Goal: Transaction & Acquisition: Subscribe to service/newsletter

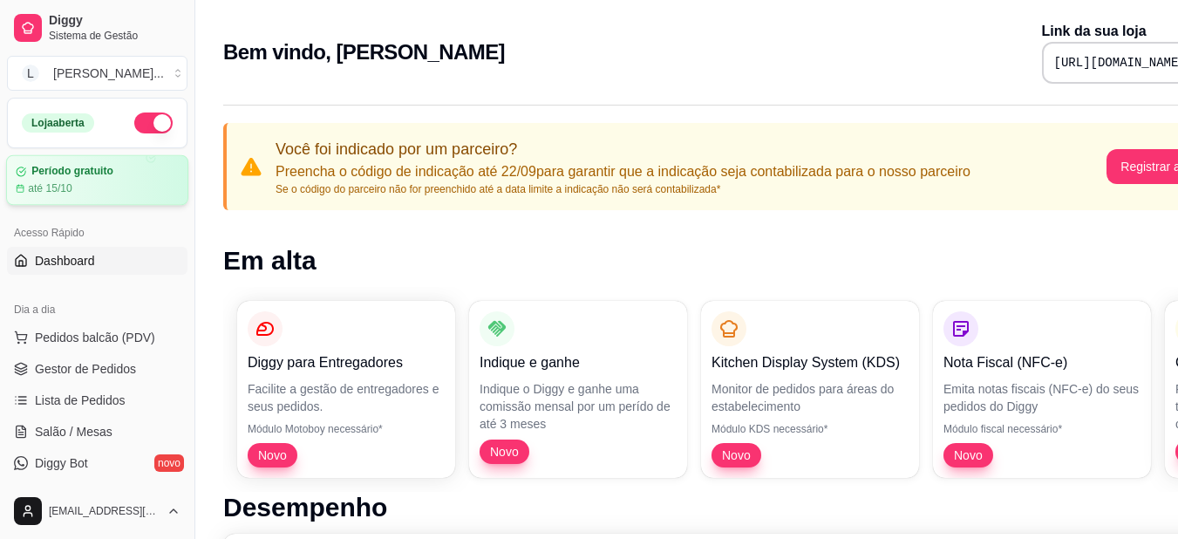
click at [129, 194] on div "até 15/10" at bounding box center [97, 188] width 163 height 14
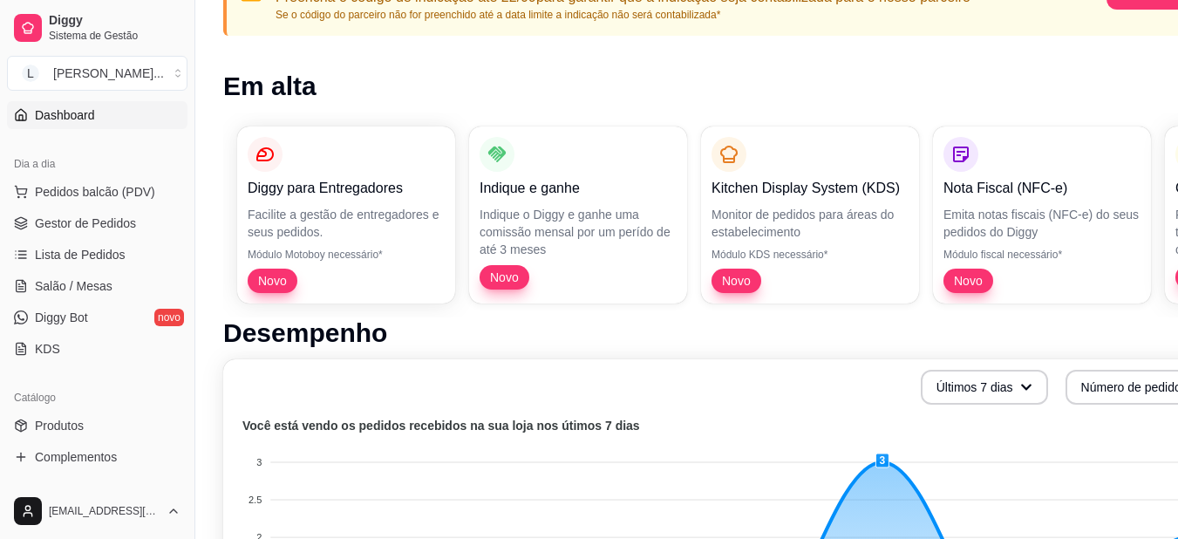
scroll to position [174, 0]
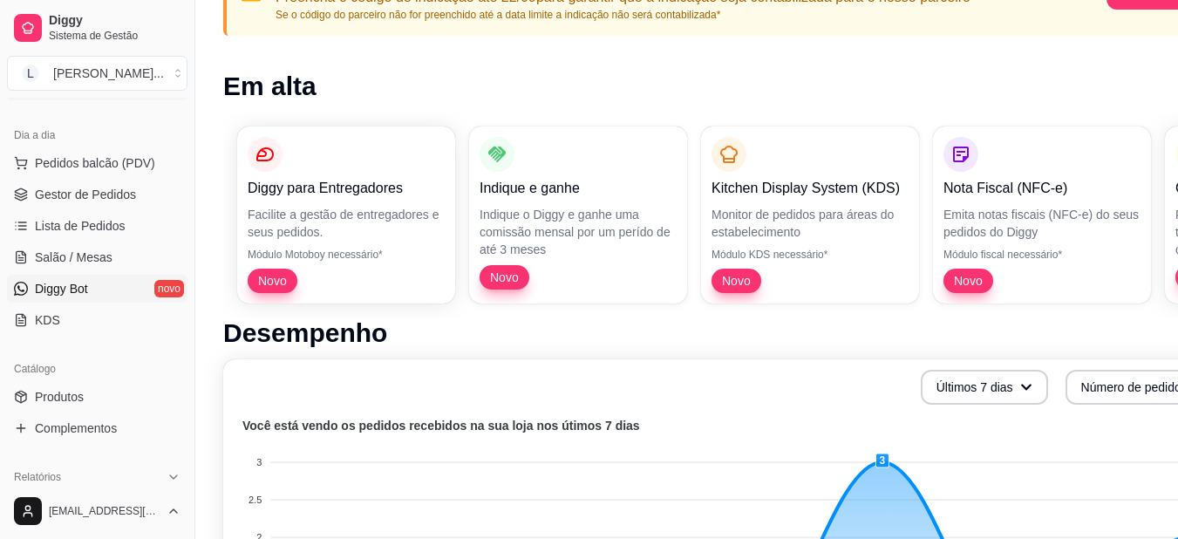
click at [68, 296] on span "Diggy Bot" at bounding box center [61, 288] width 53 height 17
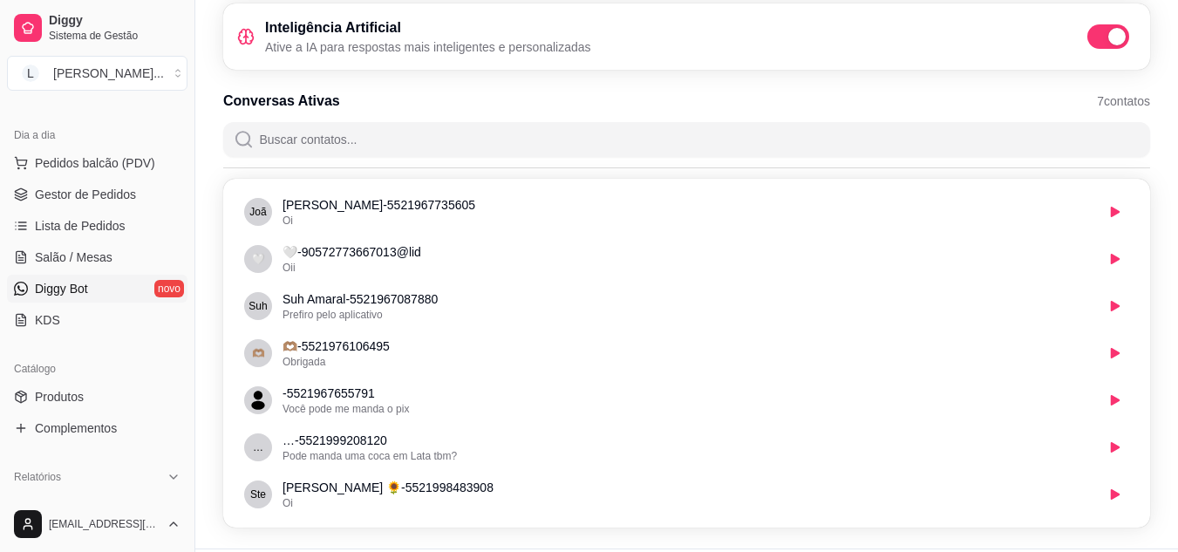
scroll to position [174, 0]
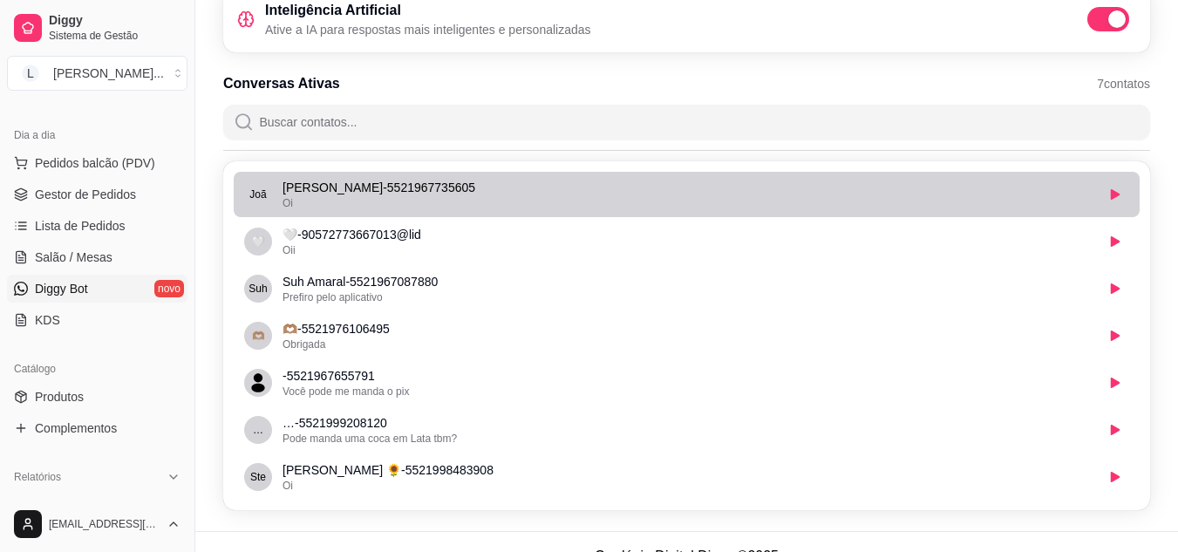
click at [593, 199] on div "Oi" at bounding box center [688, 203] width 812 height 14
click at [484, 210] on li "Joã [PERSON_NAME] - 5521967735605 Oi" at bounding box center [687, 194] width 906 height 45
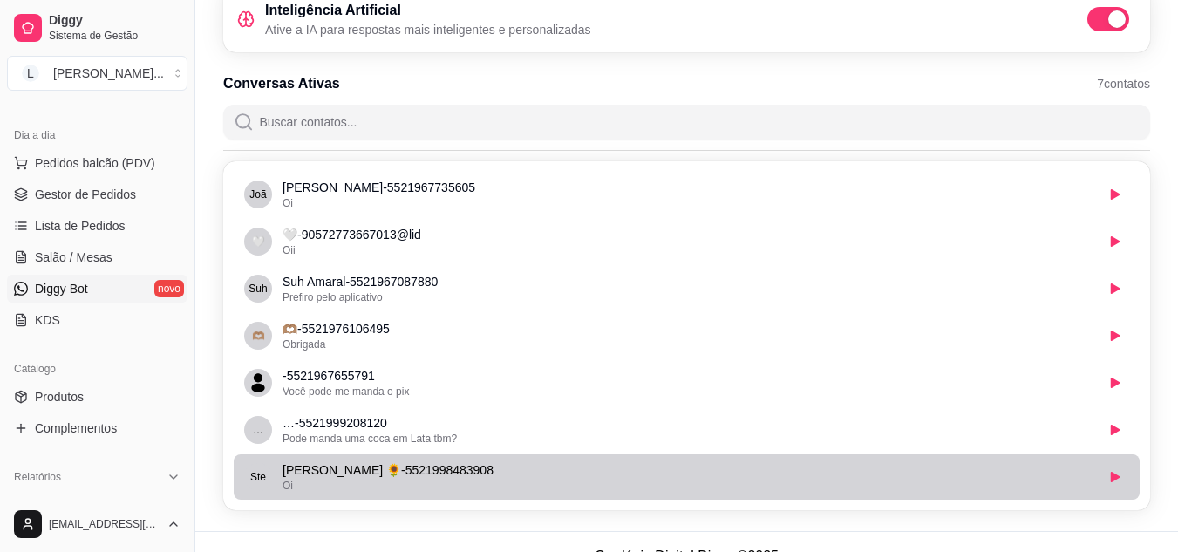
click at [408, 477] on p "[PERSON_NAME] 🌻 - 5521998483908" at bounding box center [688, 469] width 812 height 17
click at [1121, 483] on button "button" at bounding box center [1115, 477] width 28 height 28
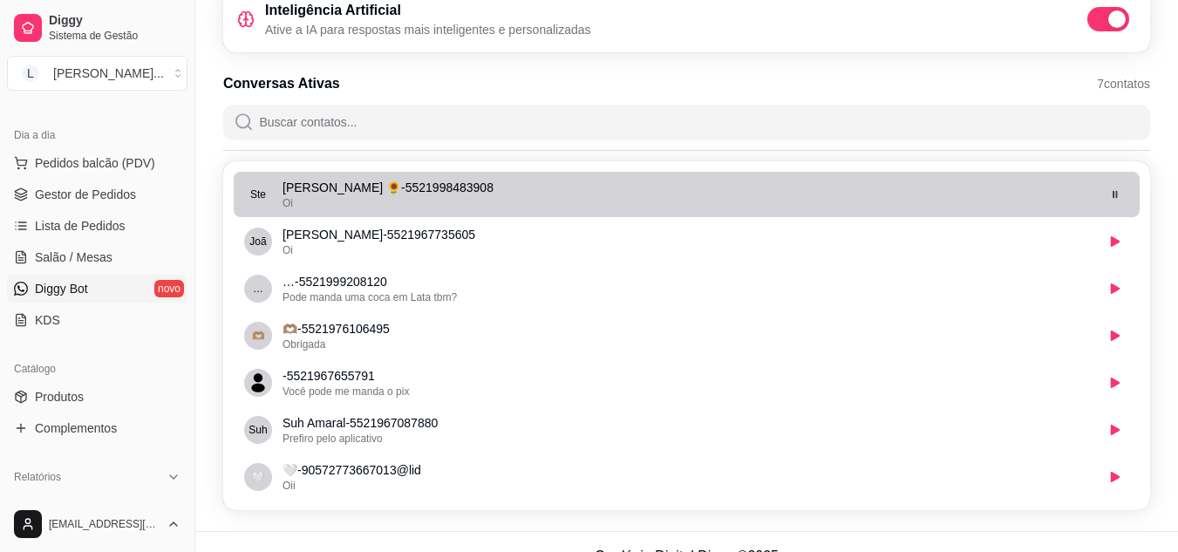
click at [485, 201] on div "Oi" at bounding box center [688, 203] width 812 height 14
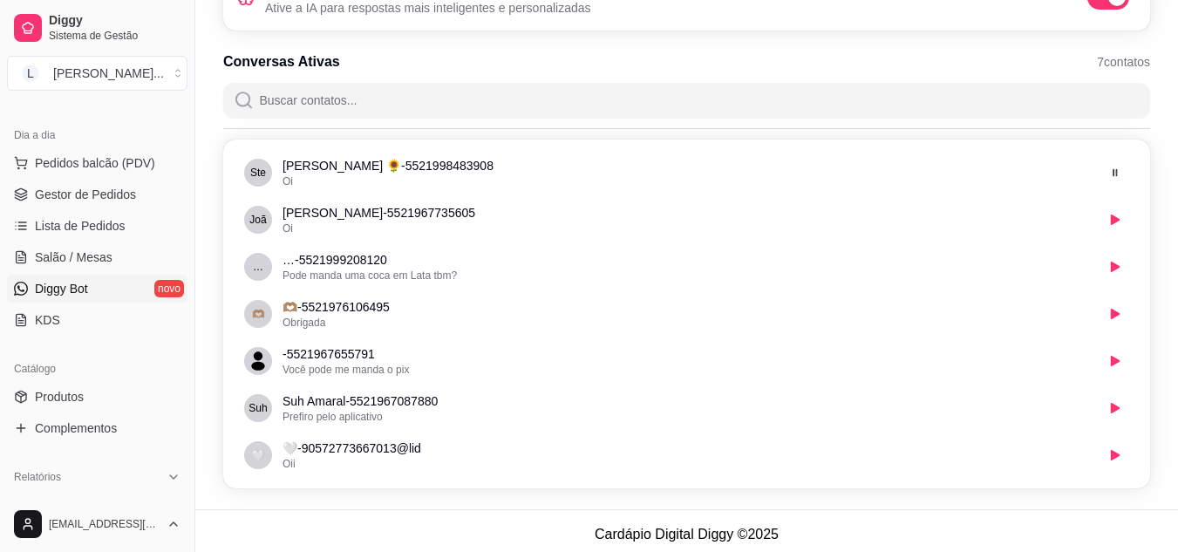
scroll to position [203, 0]
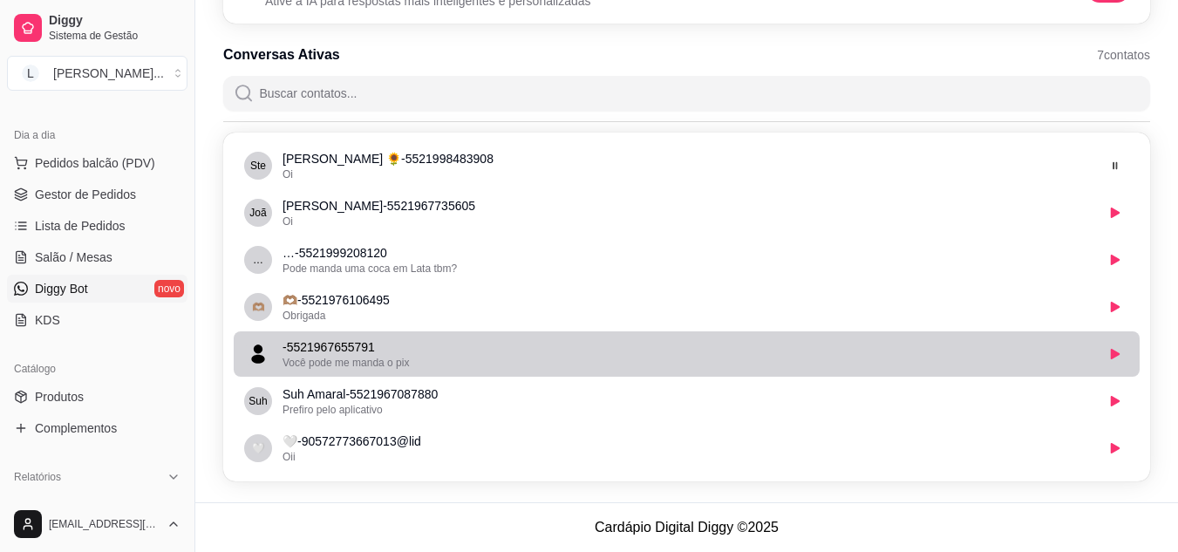
click at [245, 359] on span "avatar" at bounding box center [258, 354] width 28 height 28
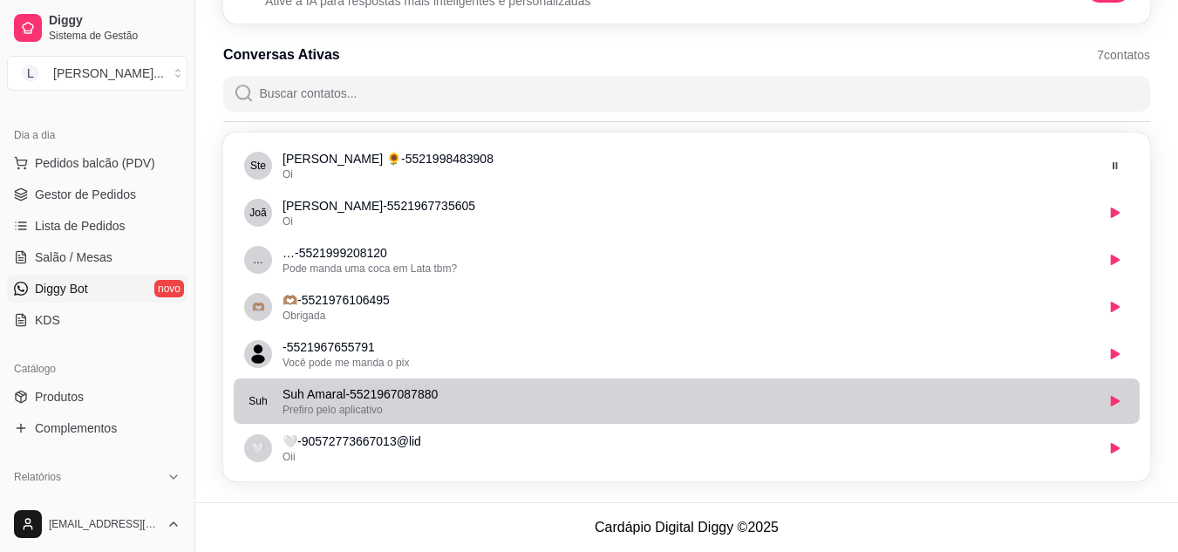
click at [348, 392] on p "Suh Amaral - 5521967087880" at bounding box center [688, 393] width 812 height 17
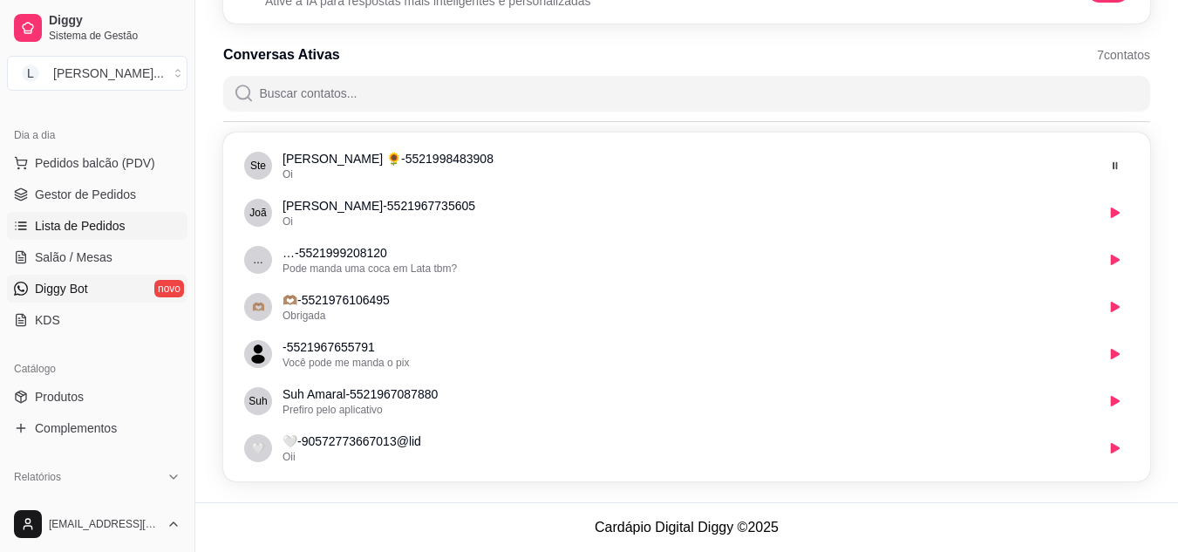
click at [45, 237] on link "Lista de Pedidos" at bounding box center [97, 226] width 180 height 28
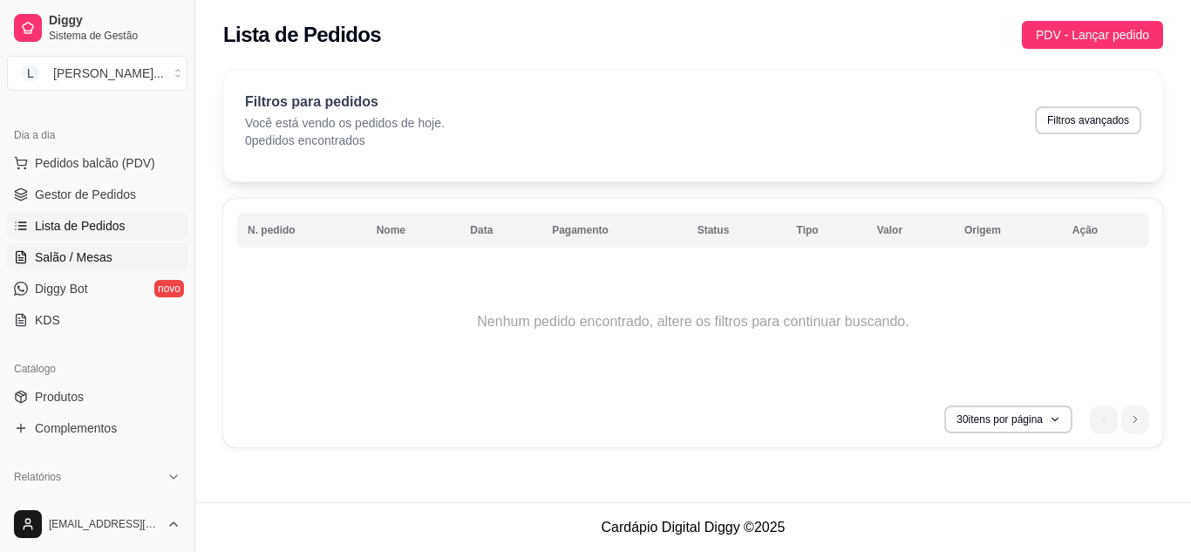
click at [49, 247] on link "Salão / Mesas" at bounding box center [97, 257] width 180 height 28
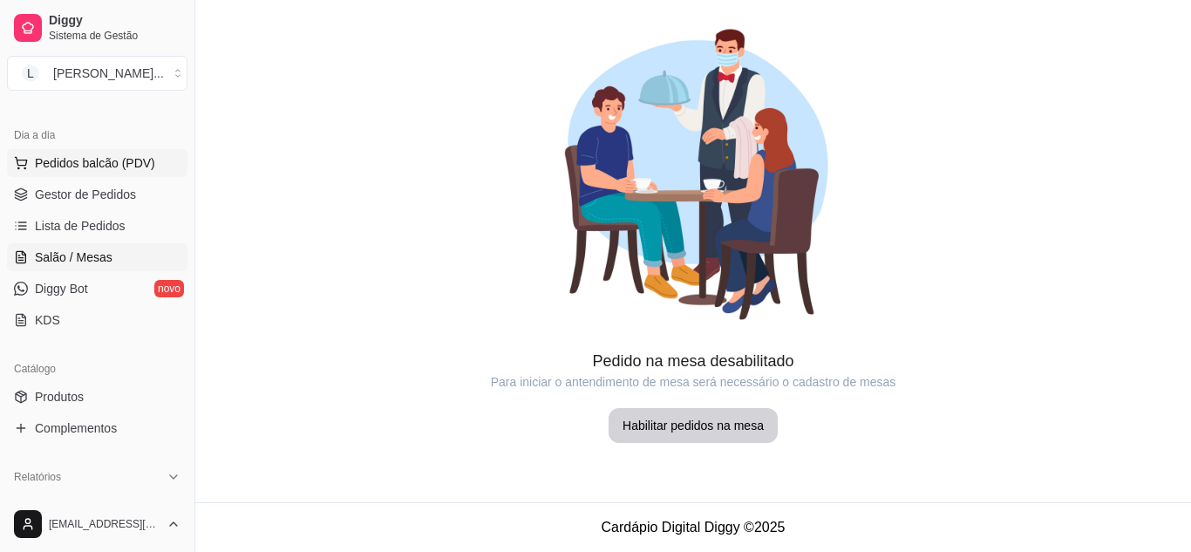
click at [94, 167] on span "Pedidos balcão (PDV)" at bounding box center [95, 162] width 120 height 17
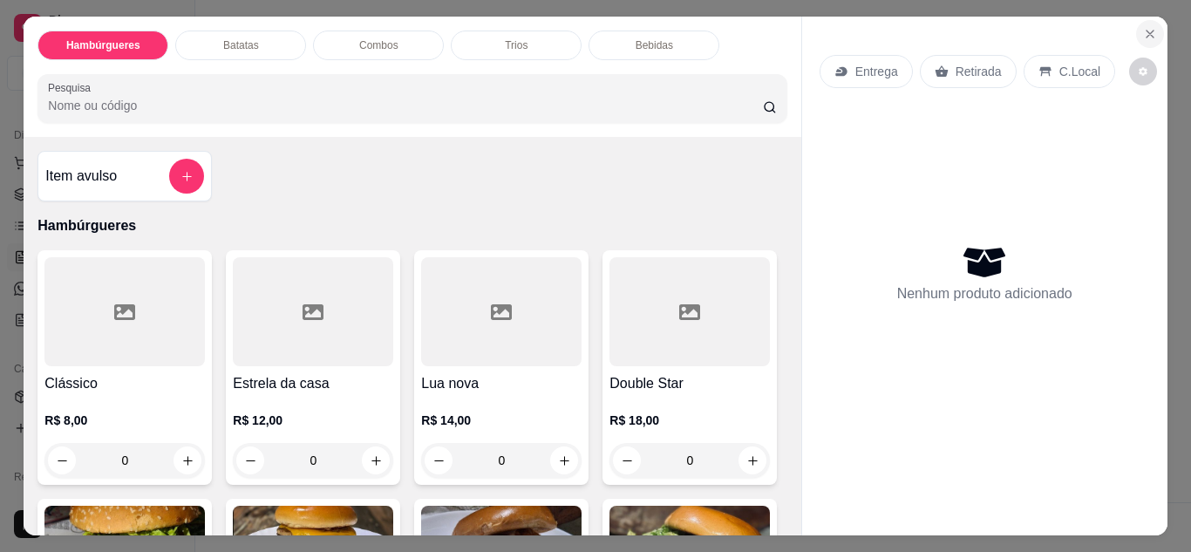
click at [1144, 27] on icon "Close" at bounding box center [1150, 34] width 14 height 14
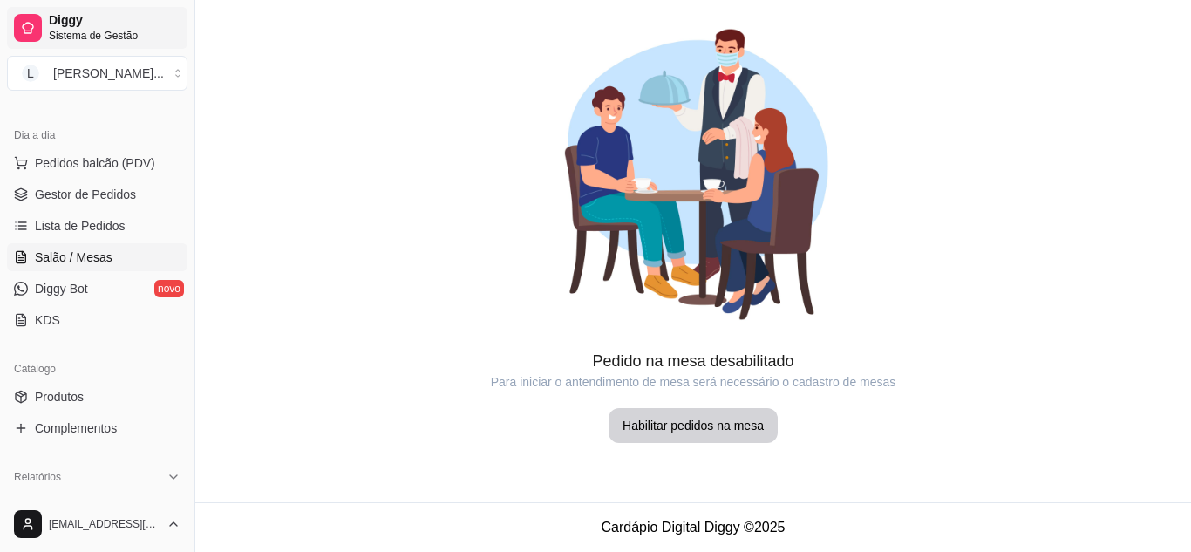
click at [75, 41] on span "Sistema de Gestão" at bounding box center [115, 36] width 132 height 14
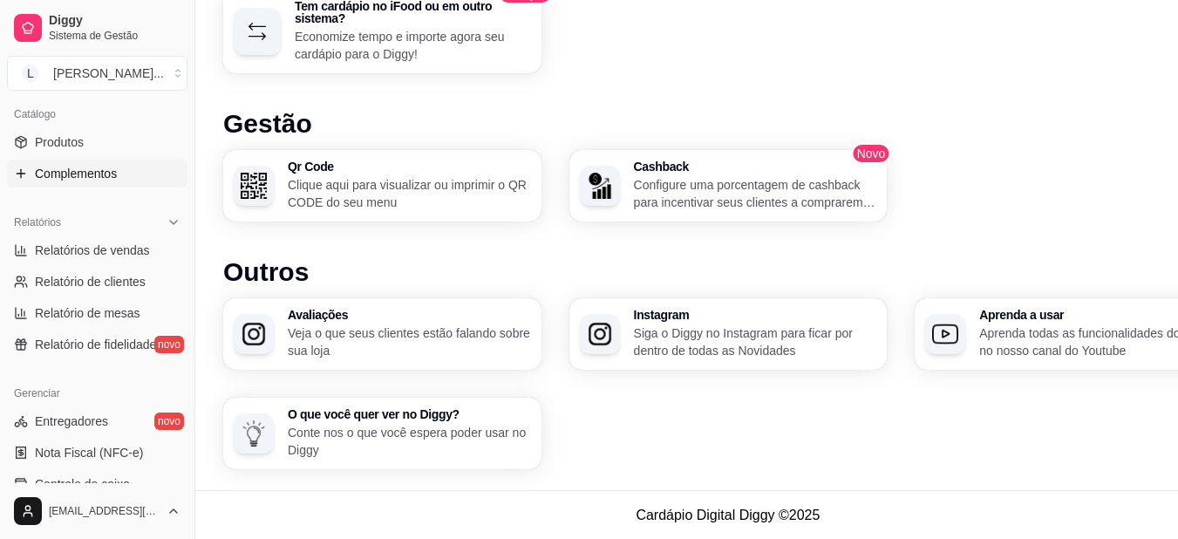
scroll to position [436, 0]
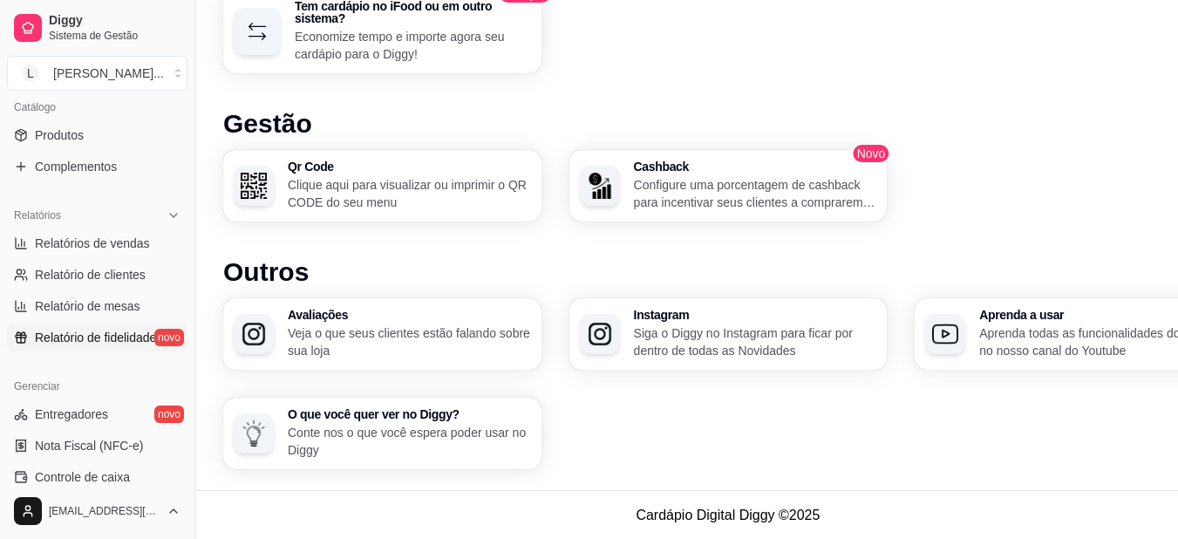
click at [118, 328] on link "Relatório de fidelidade novo" at bounding box center [97, 337] width 180 height 28
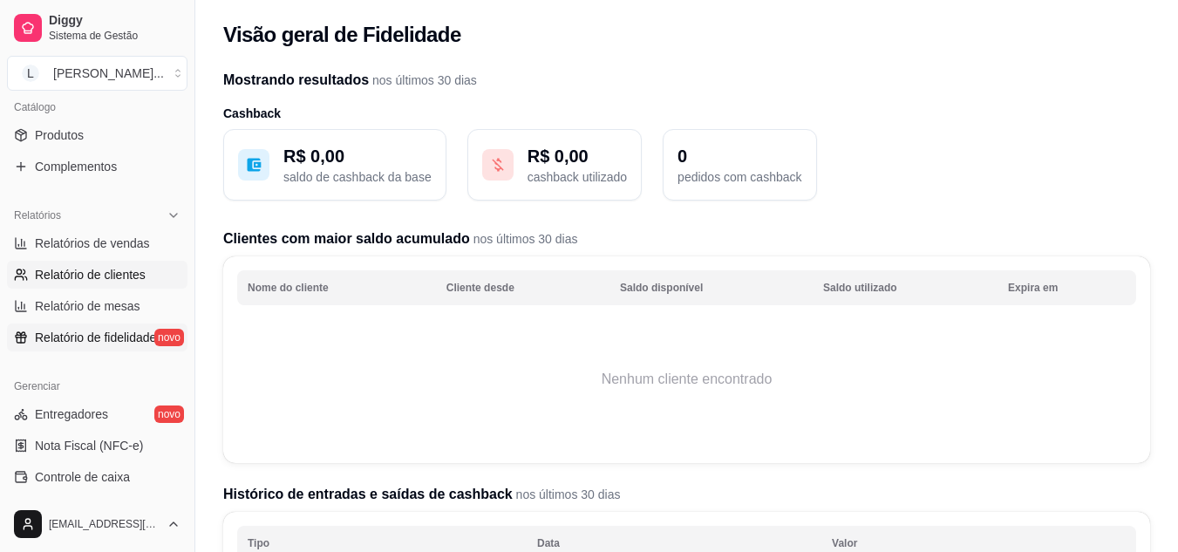
click at [108, 284] on link "Relatório de clientes" at bounding box center [97, 275] width 180 height 28
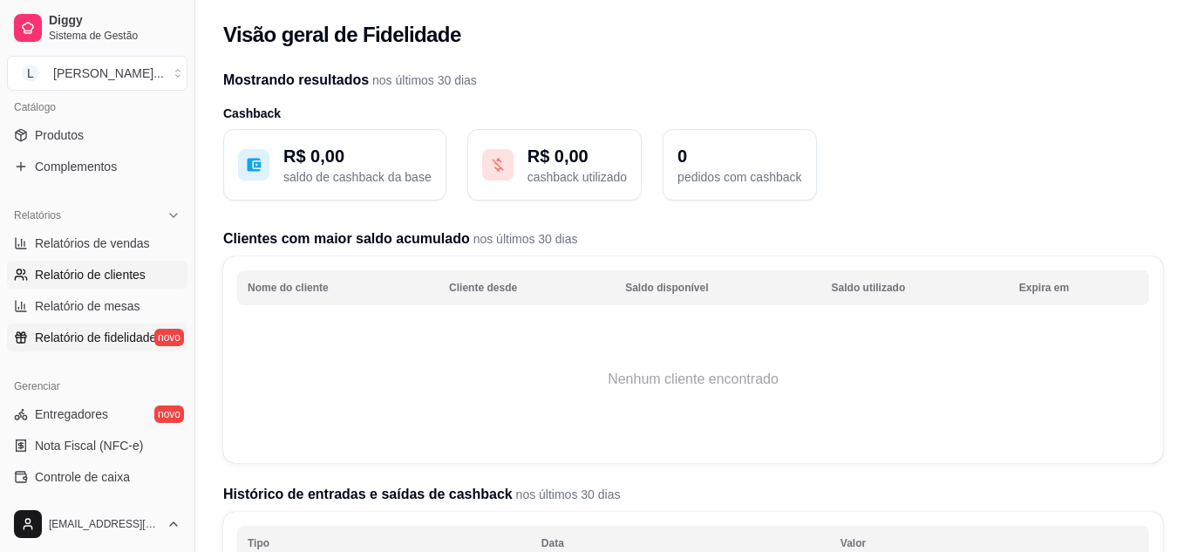
select select "30"
select select "HIGHEST_TOTAL_SPENT_WITH_ORDERS"
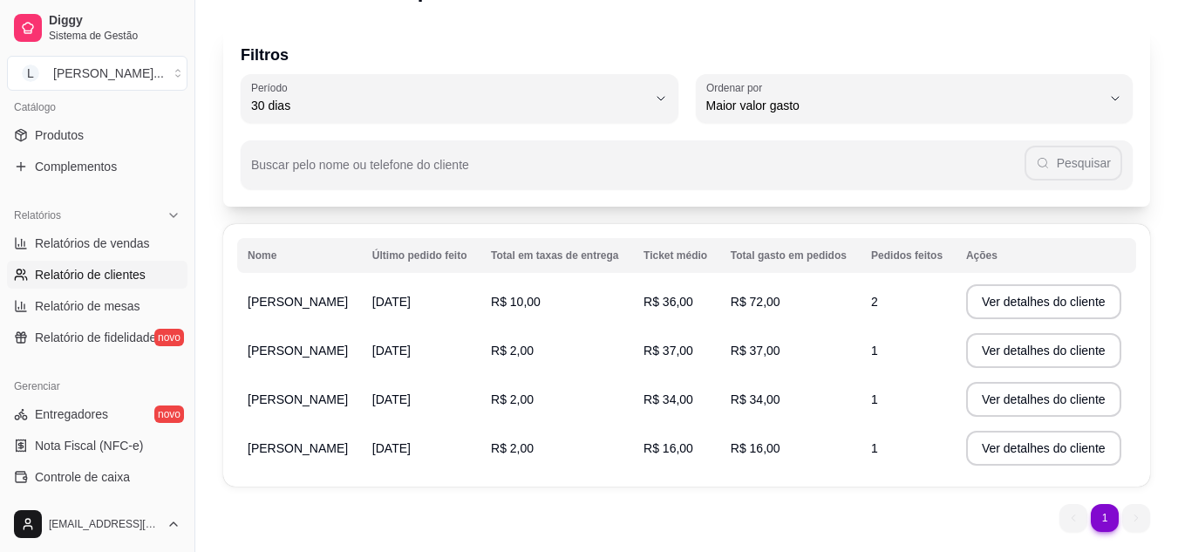
scroll to position [87, 0]
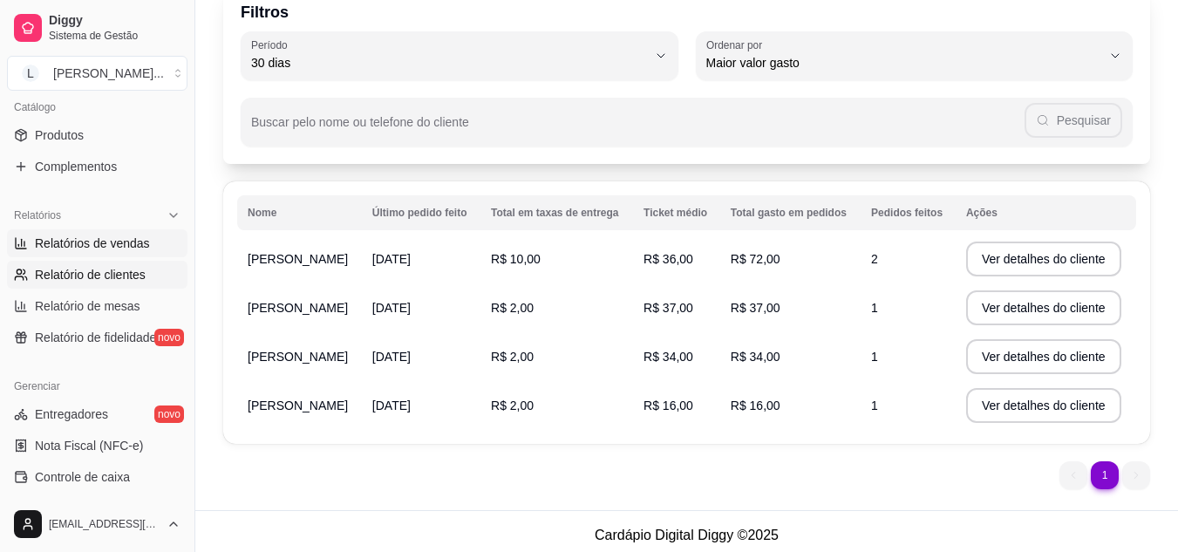
click at [58, 241] on span "Relatórios de vendas" at bounding box center [92, 243] width 115 height 17
select select "ALL"
select select "0"
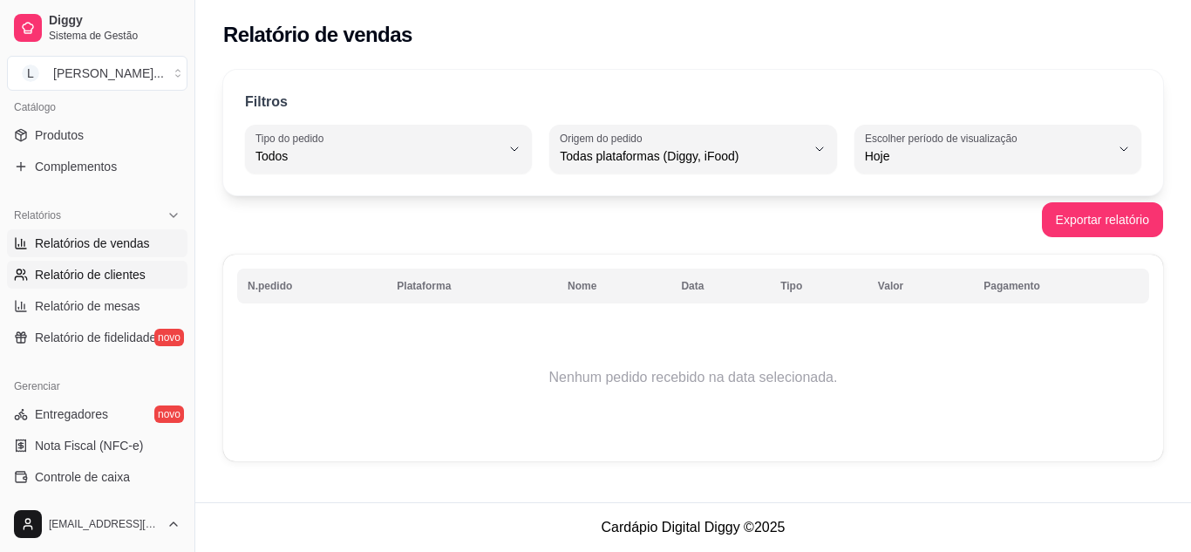
click at [77, 282] on span "Relatório de clientes" at bounding box center [90, 274] width 111 height 17
select select "30"
select select "HIGHEST_TOTAL_SPENT_WITH_ORDERS"
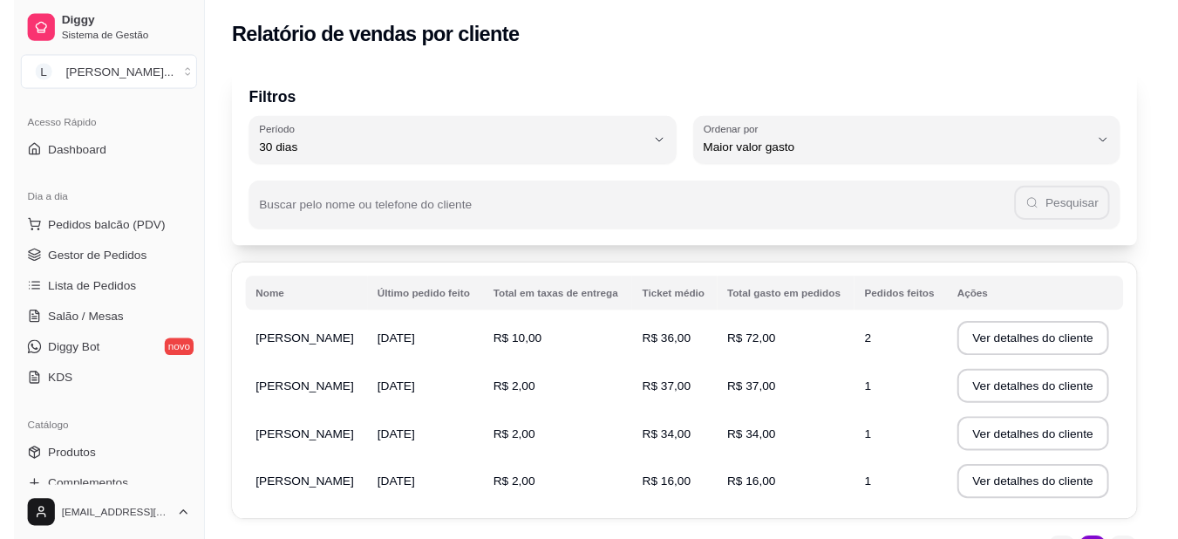
scroll to position [92, 0]
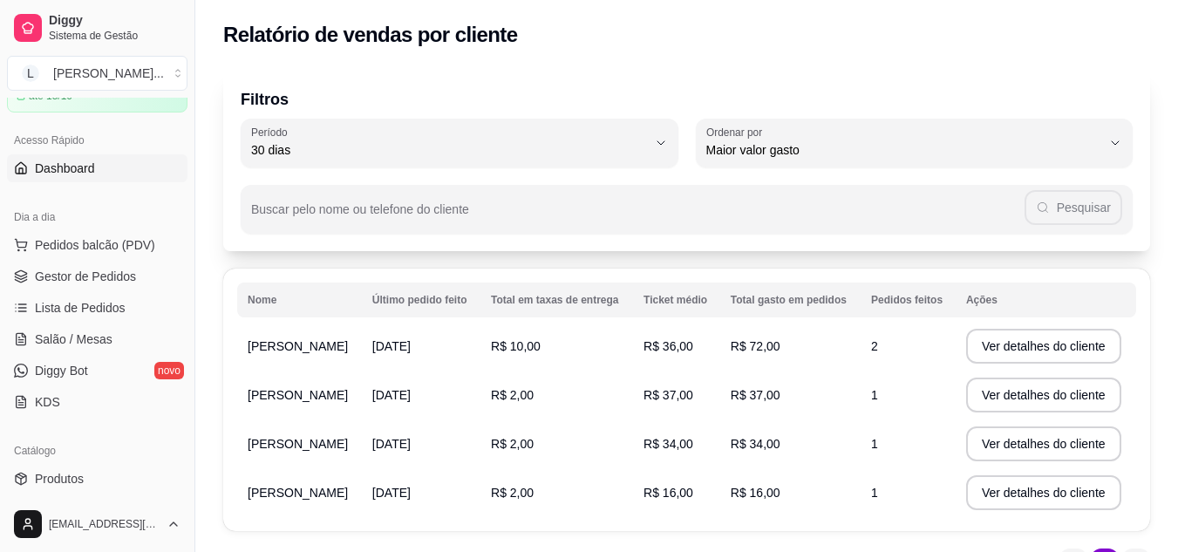
click at [74, 171] on span "Dashboard" at bounding box center [65, 168] width 60 height 17
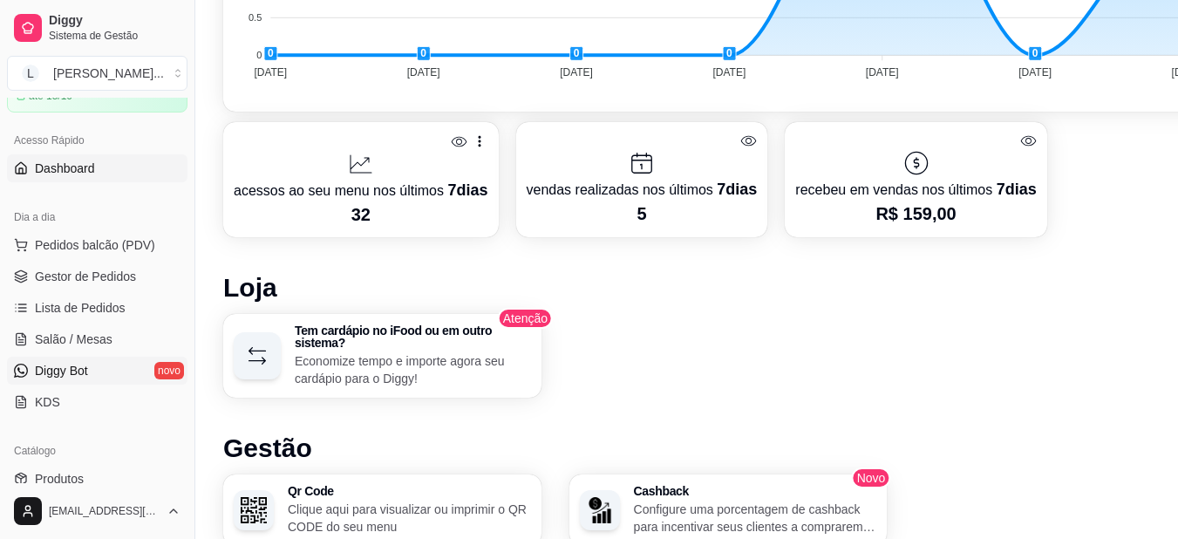
scroll to position [608, 0]
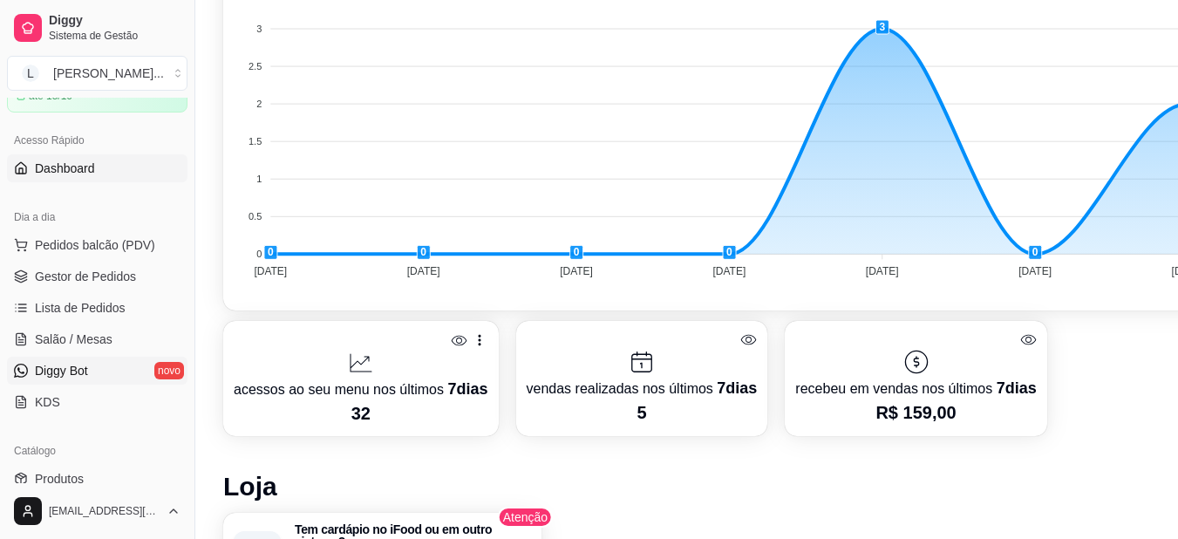
click at [88, 368] on span "Diggy Bot" at bounding box center [61, 370] width 53 height 17
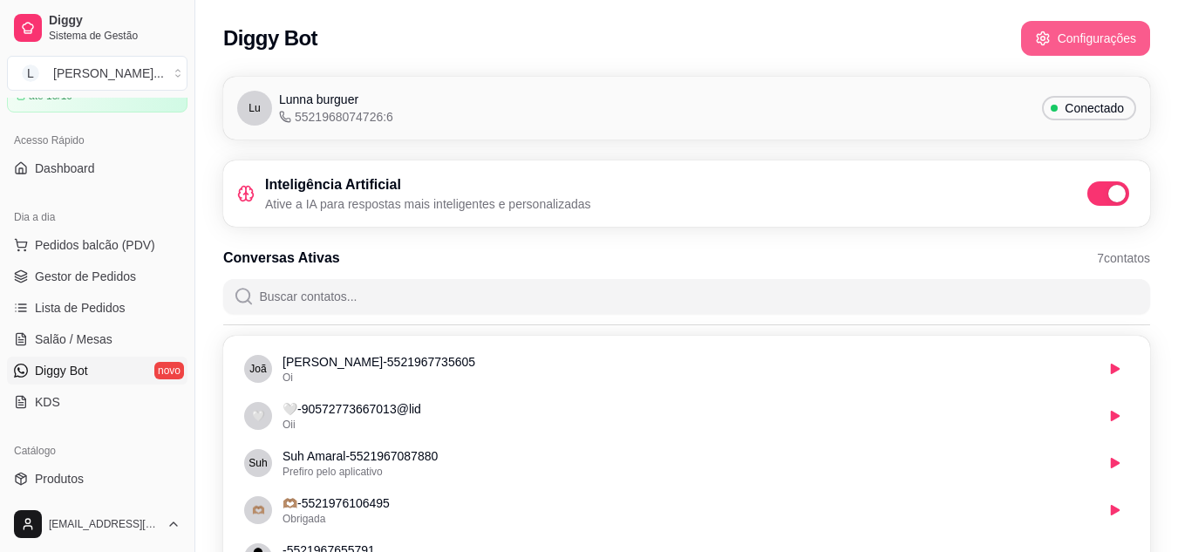
click at [1108, 52] on button "Configurações" at bounding box center [1085, 38] width 129 height 35
click at [1051, 29] on button "Configurações" at bounding box center [1085, 38] width 129 height 35
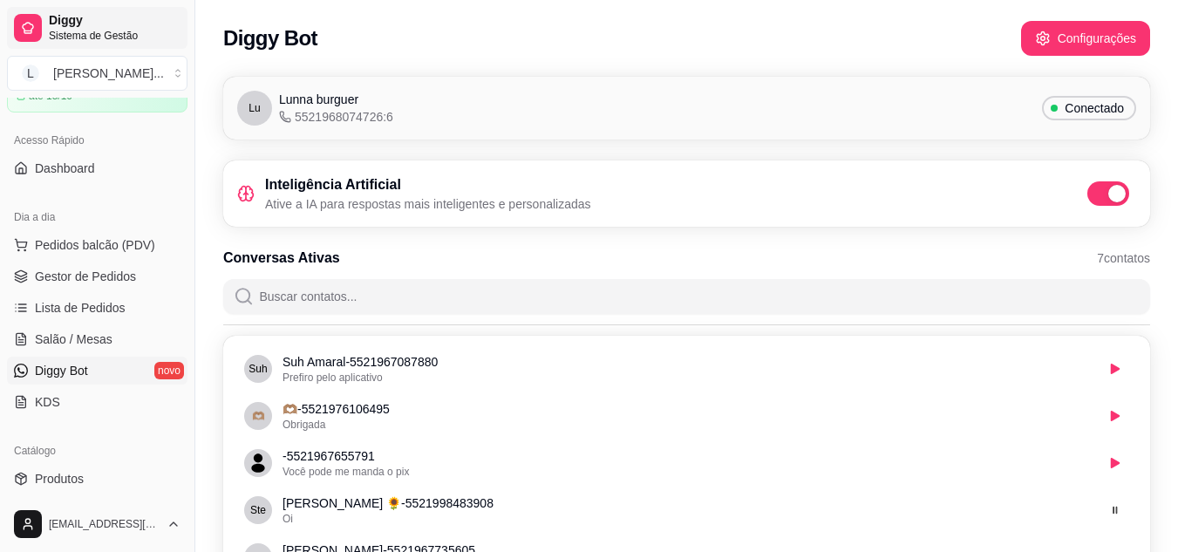
click at [92, 19] on span "Diggy" at bounding box center [115, 21] width 132 height 16
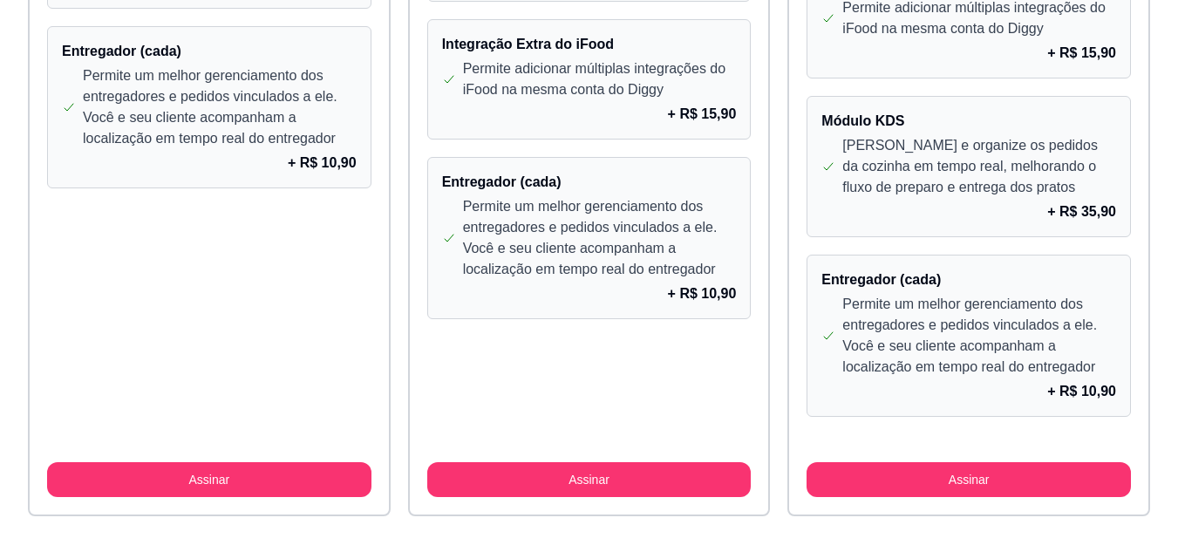
scroll to position [1657, 0]
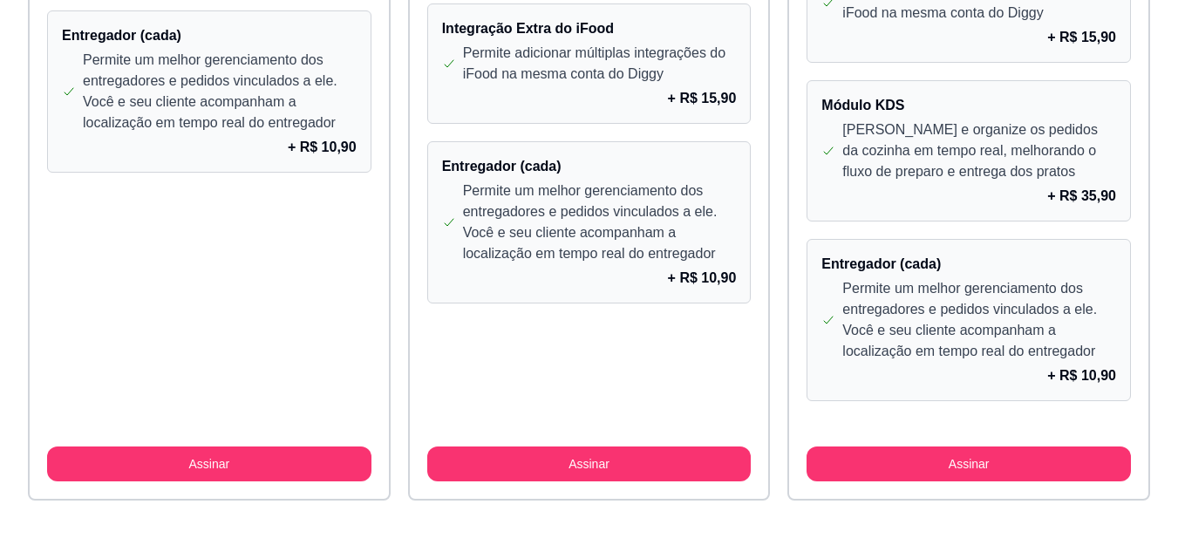
click at [942, 278] on p "Permite um melhor gerenciamento dos entregadores e pedidos vinculados a ele. Vo…" at bounding box center [979, 320] width 274 height 84
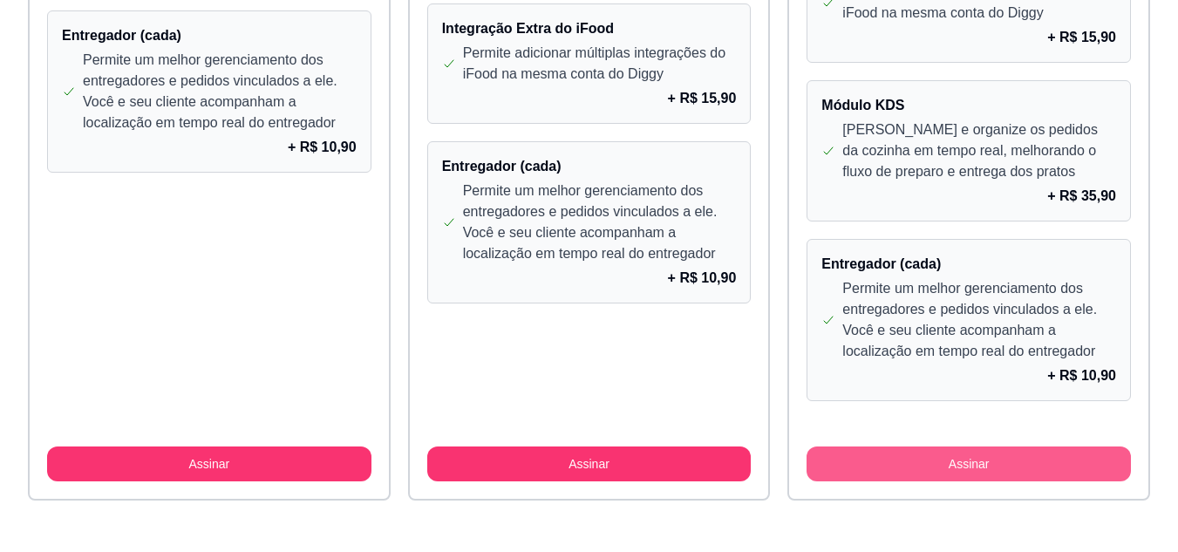
click at [988, 466] on button "Assinar" at bounding box center [968, 463] width 324 height 35
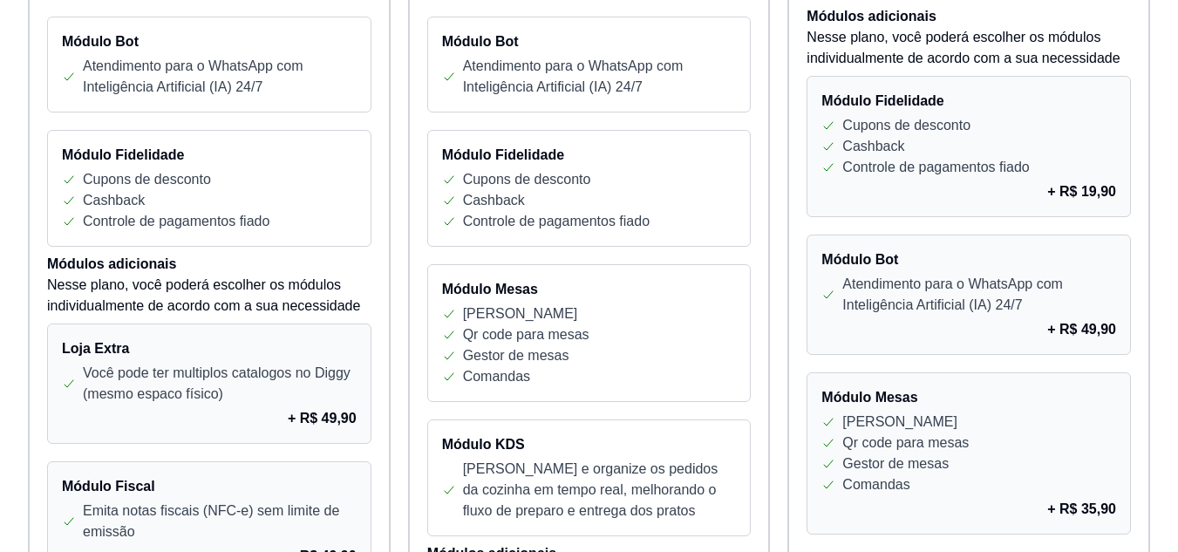
scroll to position [785, 0]
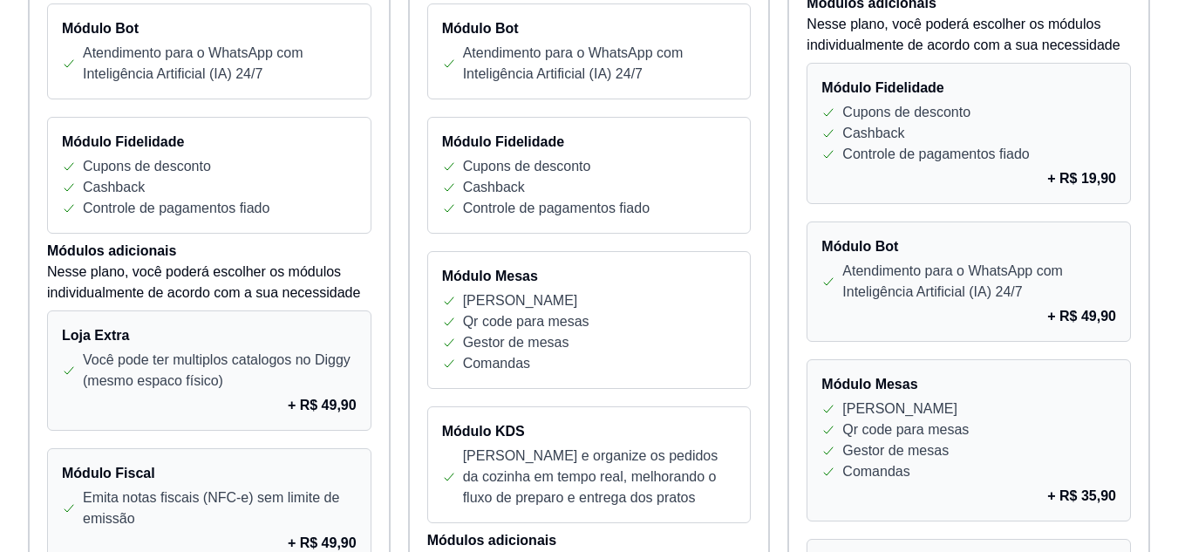
click at [833, 289] on div "Atendimento para o WhatsApp com Inteligência Artificial (IA) 24/7" at bounding box center [968, 282] width 295 height 42
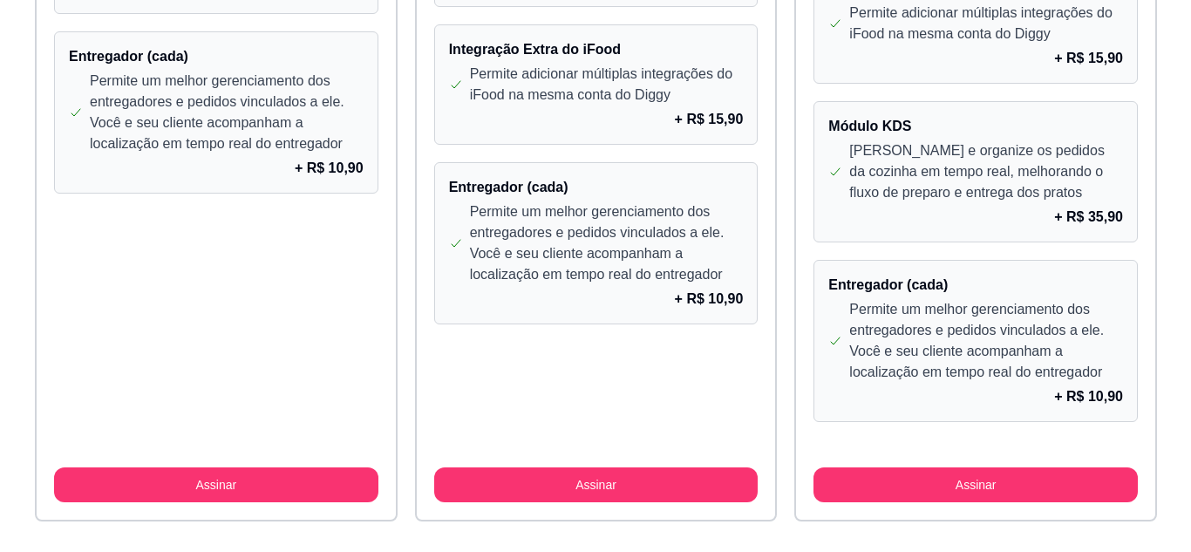
scroll to position [1657, 0]
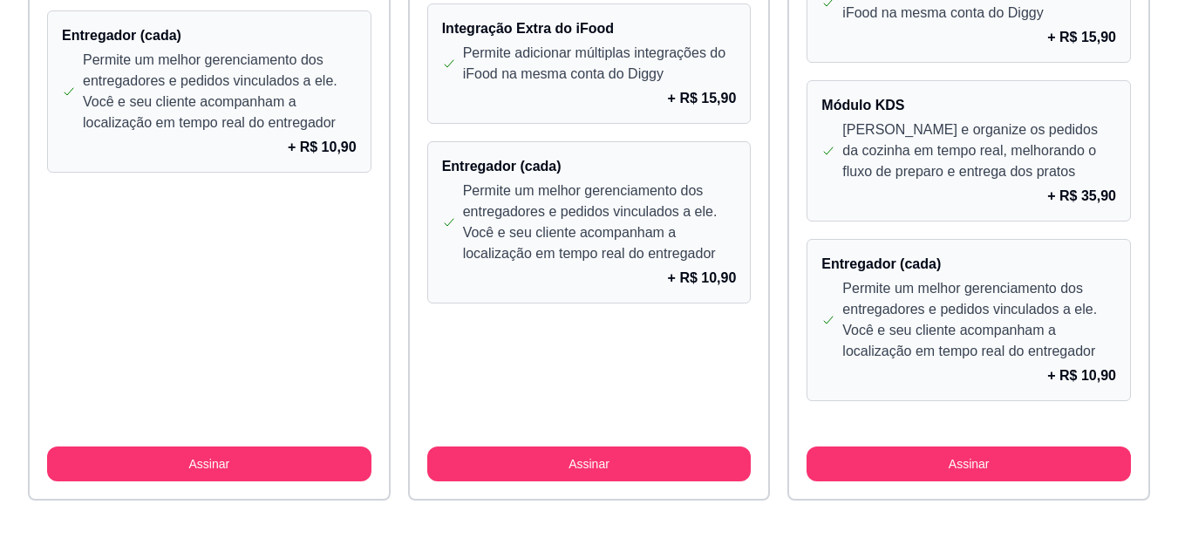
click at [830, 318] on icon at bounding box center [828, 320] width 14 height 14
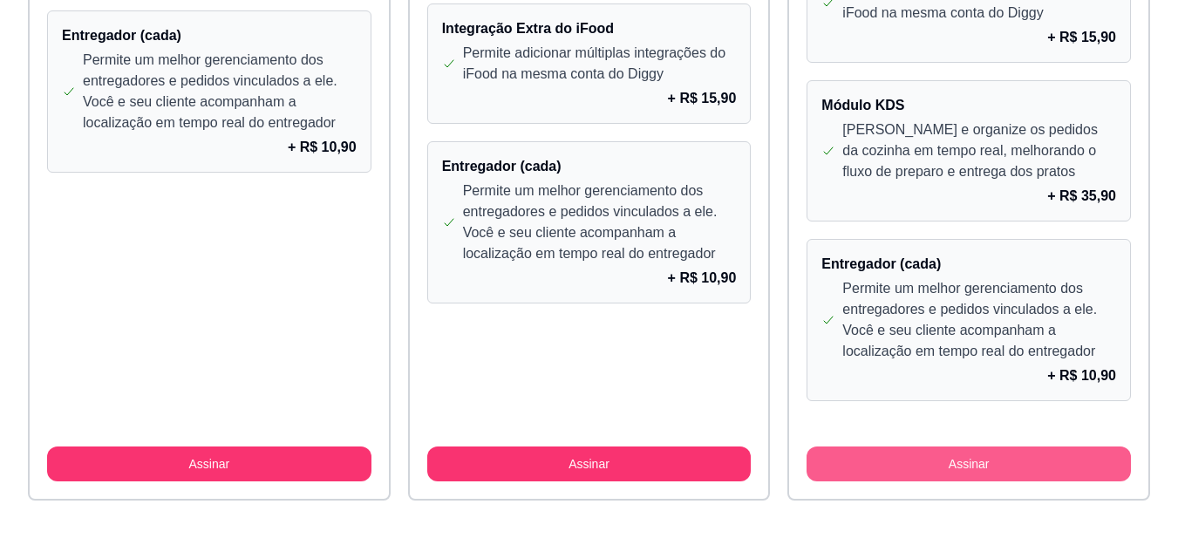
click at [899, 452] on button "Assinar" at bounding box center [968, 463] width 324 height 35
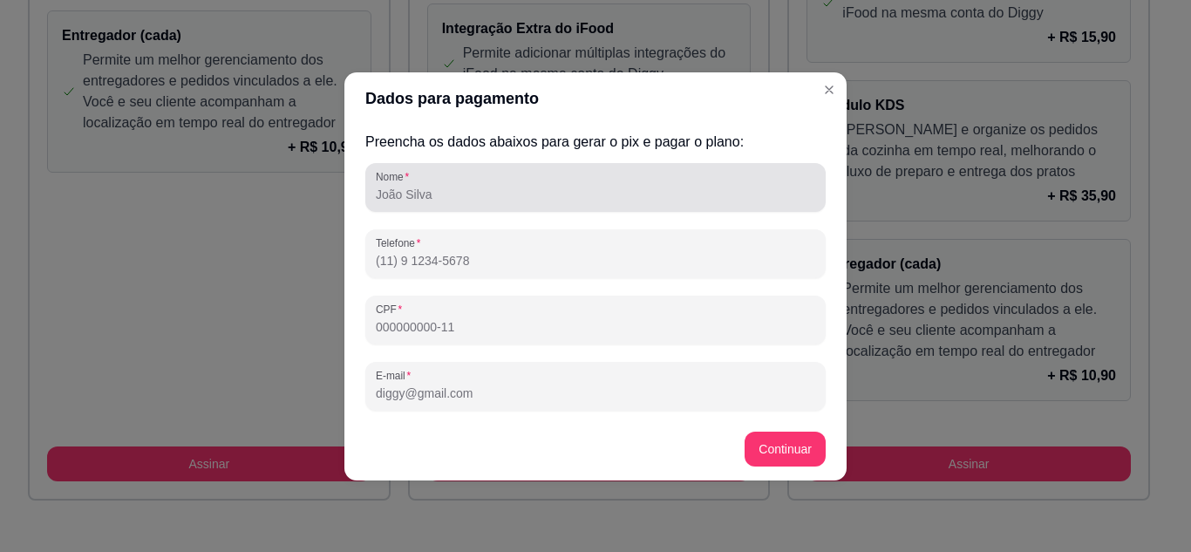
click at [534, 182] on div at bounding box center [595, 187] width 439 height 35
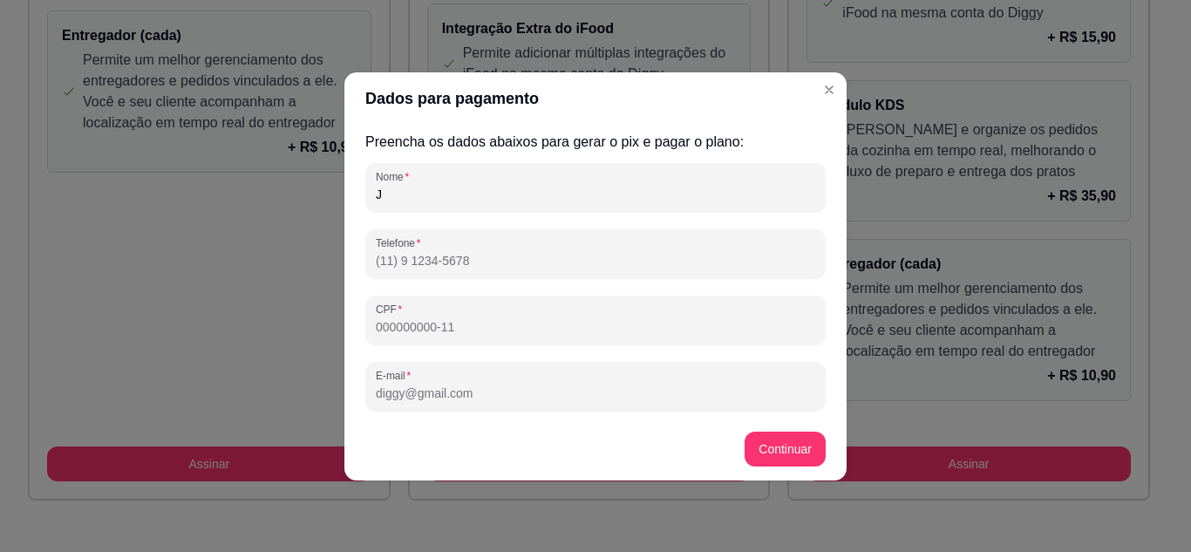
type input "JOÂO FERNANDO BATISTA DE SOUZA"
type input "(21) 9 6773-5605"
type input "[EMAIL_ADDRESS][DOMAIN_NAME]"
click at [499, 347] on div "Nome JOÂO FERNANDO BATISTA DE SOUZA Telefone (21) 9 6773-5605 CPF E-mail j.fern…" at bounding box center [595, 287] width 460 height 248
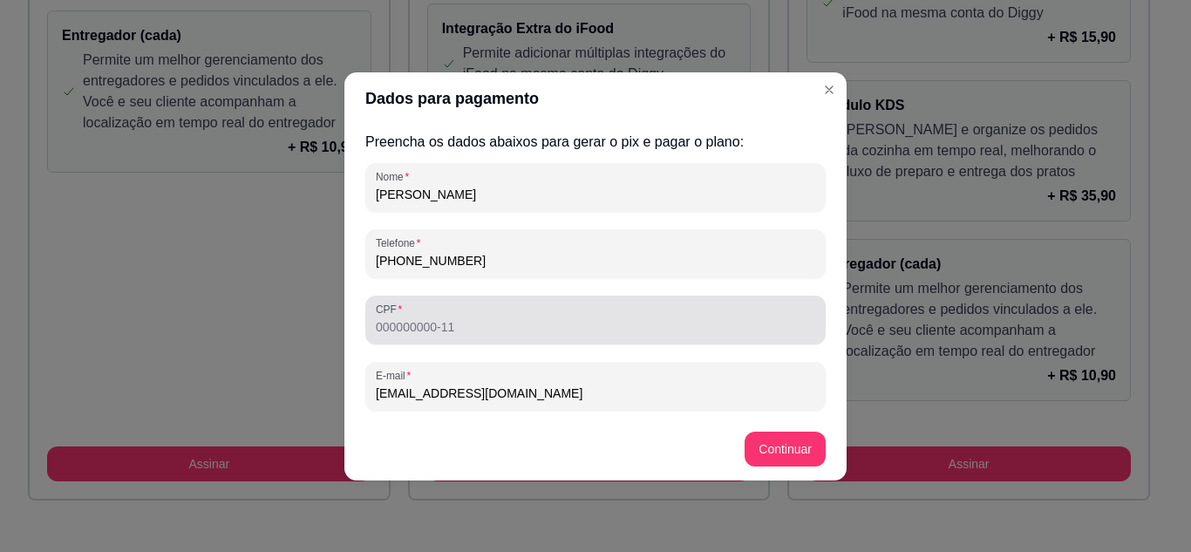
click at [493, 332] on input "CPF" at bounding box center [595, 326] width 439 height 17
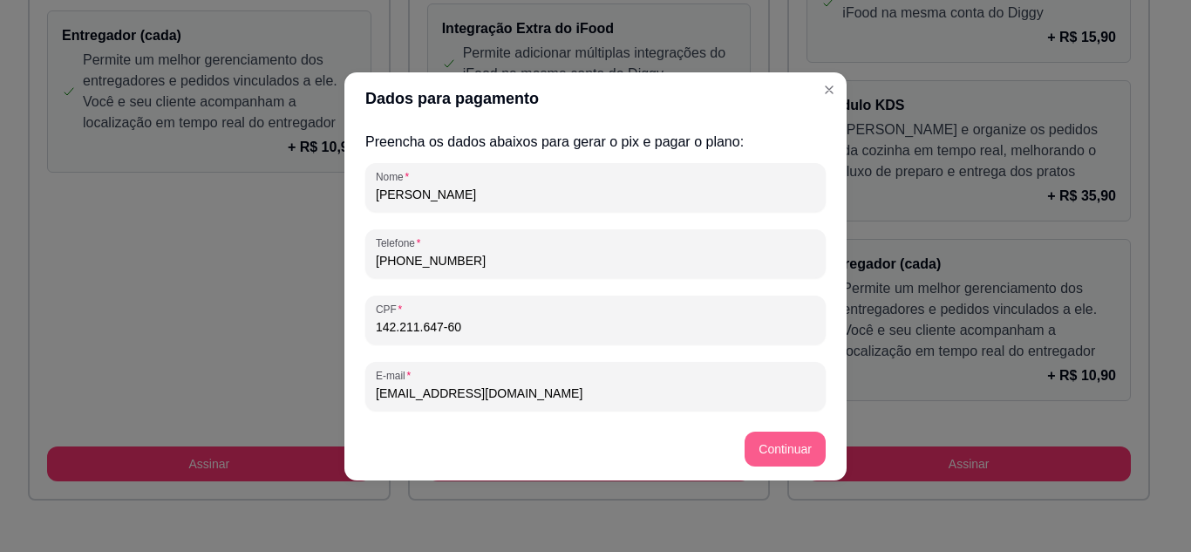
type input "142.211.647-60"
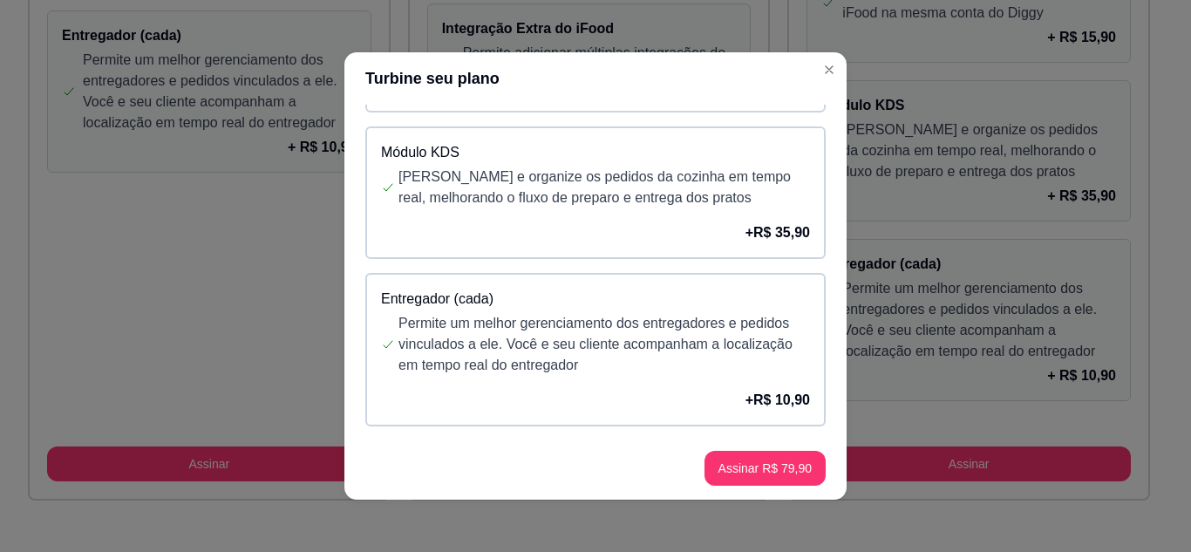
scroll to position [946, 0]
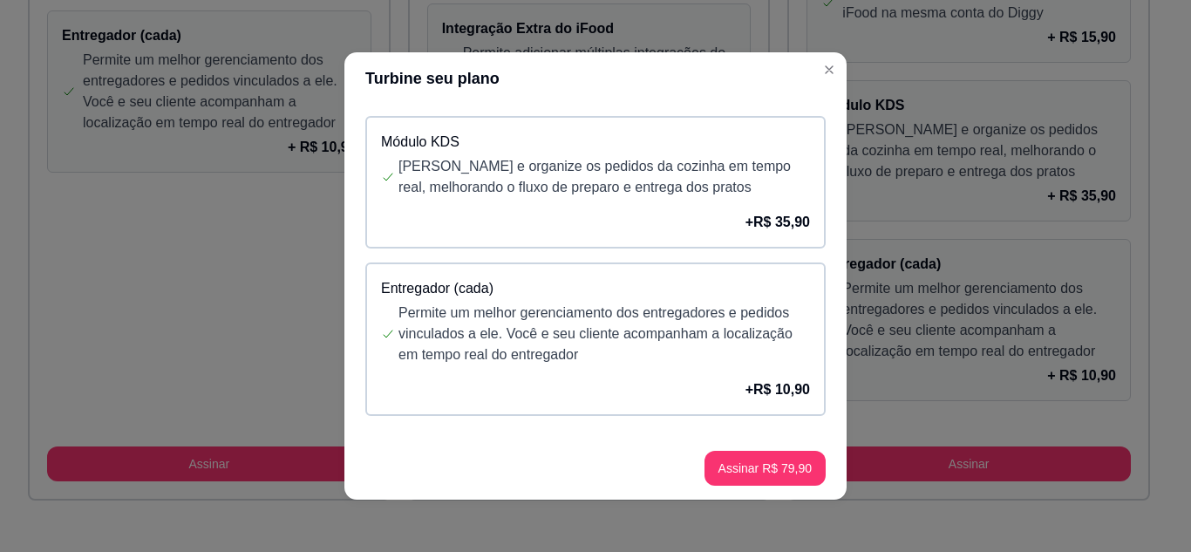
click at [536, 365] on div "Entregador (cada) Permite um melhor gerenciamento dos entregadores e pedidos vi…" at bounding box center [595, 338] width 460 height 153
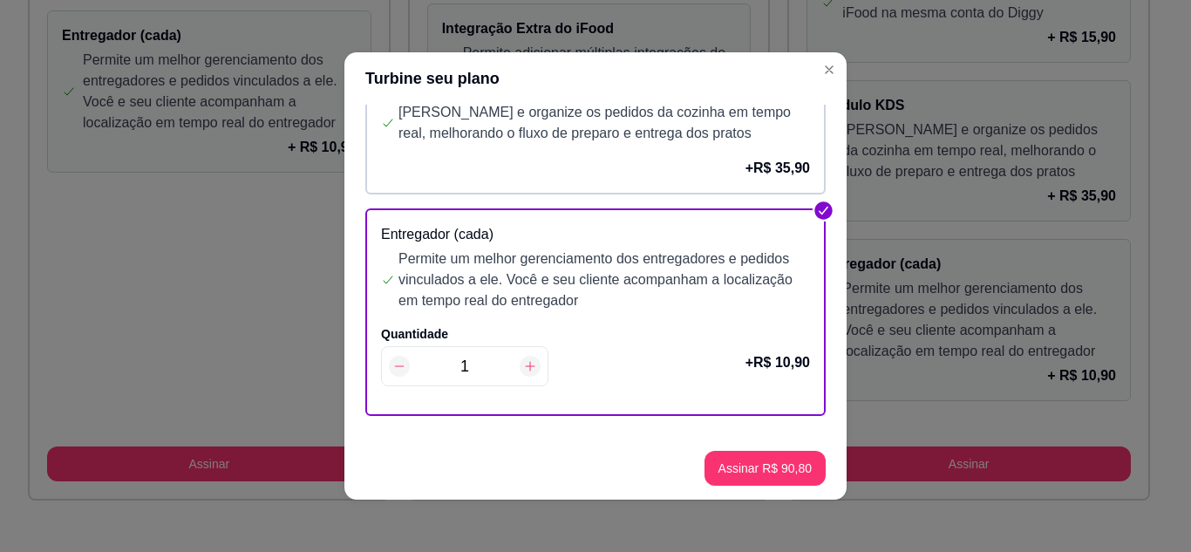
scroll to position [1000, 0]
click at [395, 366] on icon at bounding box center [399, 366] width 9 height 1
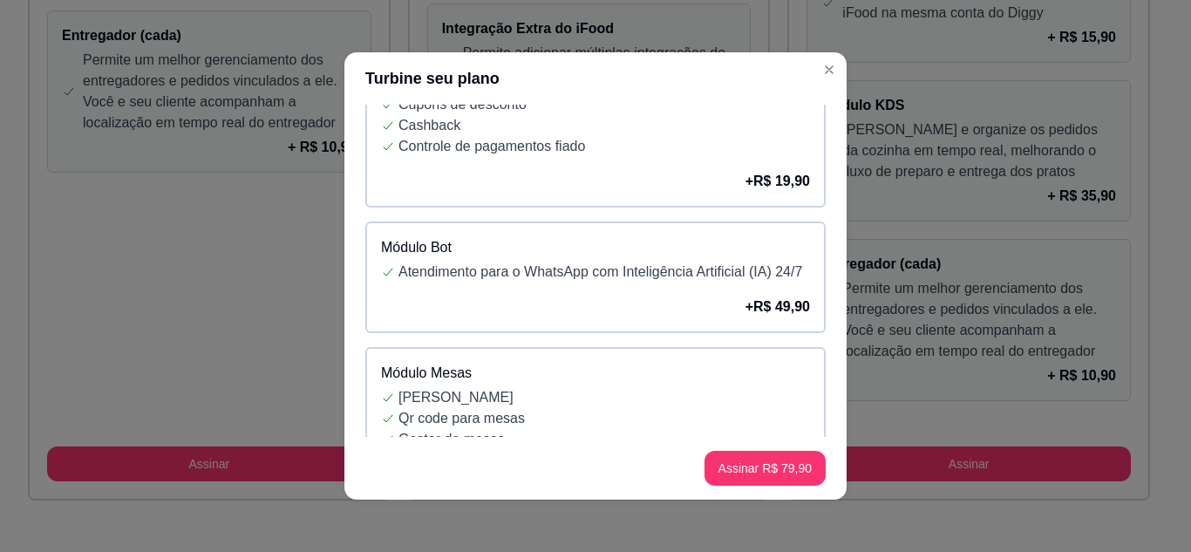
scroll to position [0, 0]
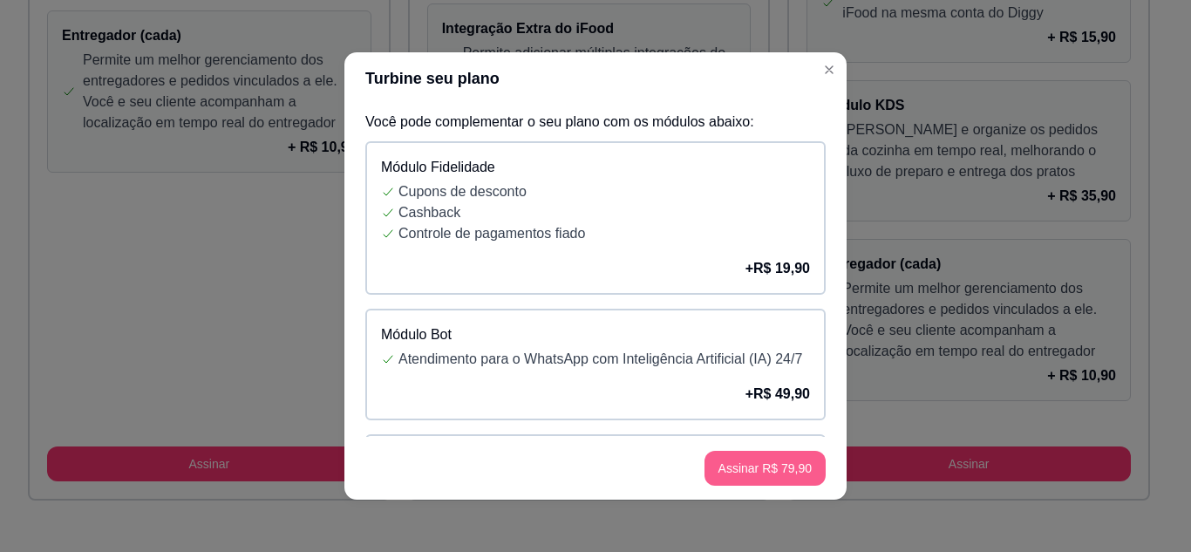
click at [762, 458] on button "Assinar R$ 79,90" at bounding box center [764, 468] width 121 height 35
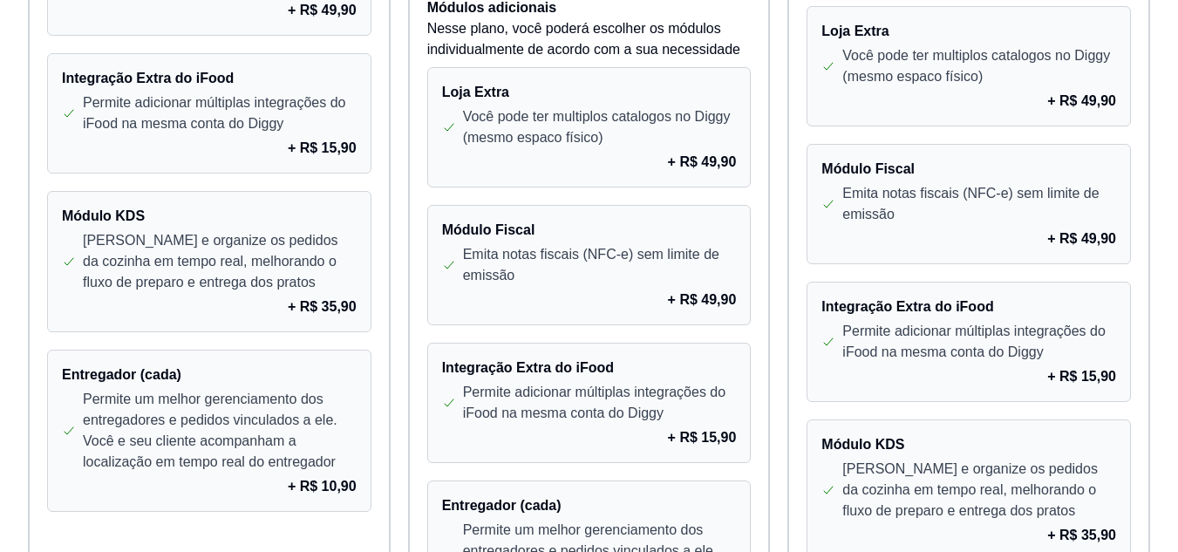
scroll to position [1046, 0]
